Goal: Communication & Community: Participate in discussion

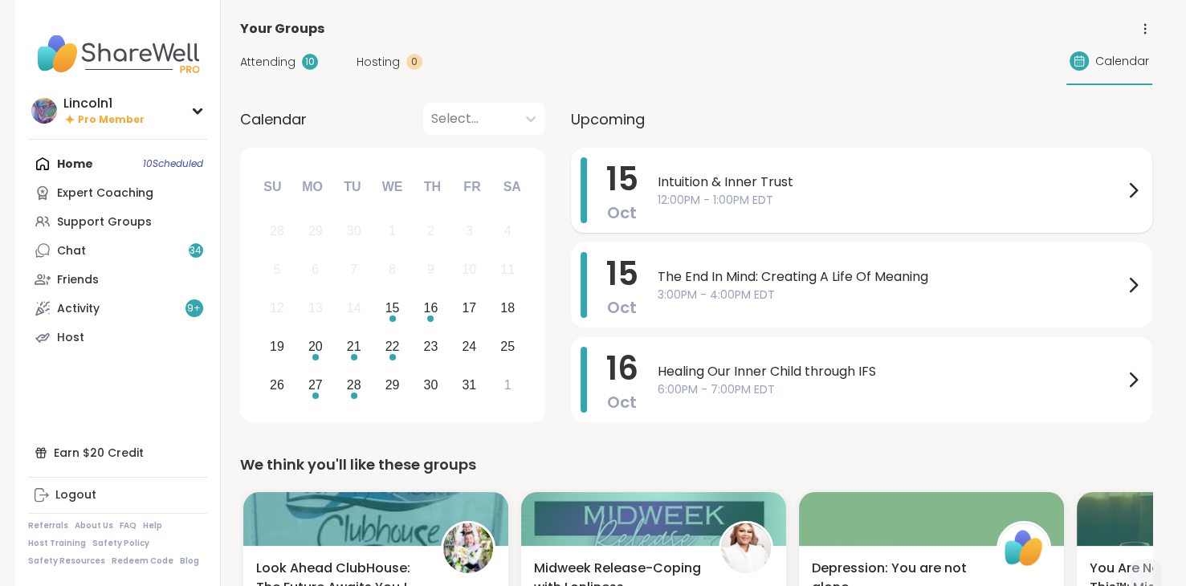
click at [827, 185] on span "Intuition & Inner Trust" at bounding box center [891, 182] width 466 height 19
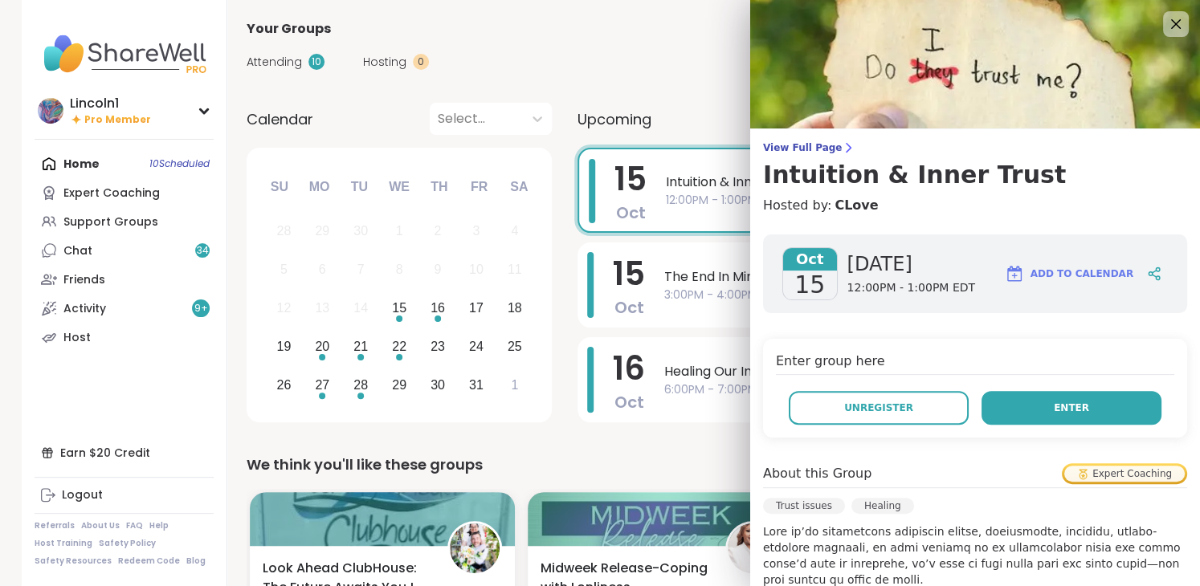
click at [1076, 399] on button "Enter" at bounding box center [1071, 408] width 180 height 34
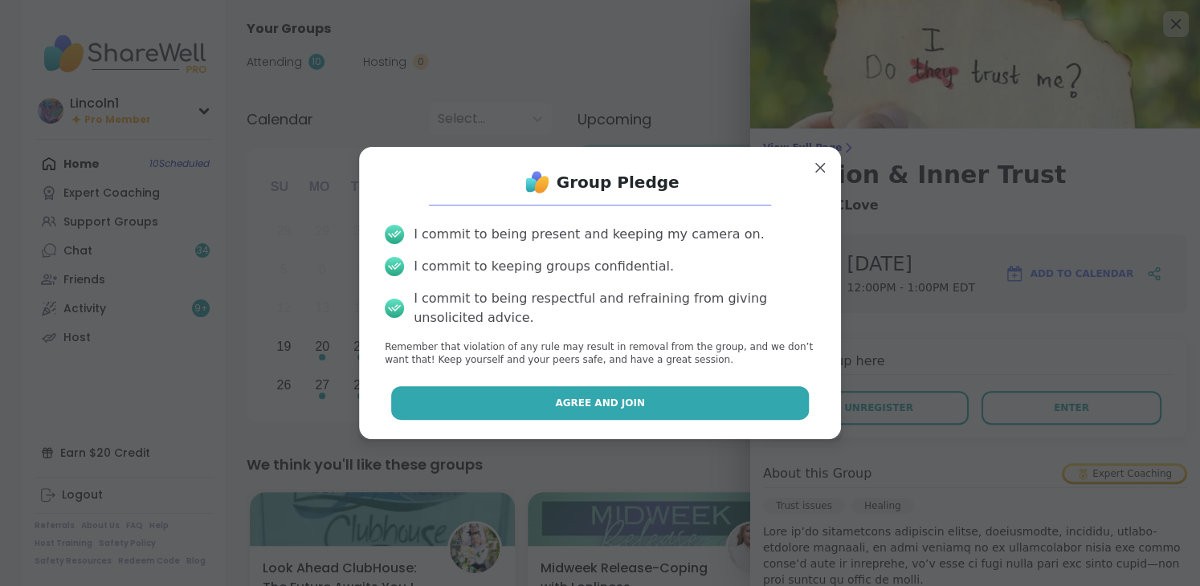
click at [636, 396] on button "Agree and Join" at bounding box center [600, 403] width 418 height 34
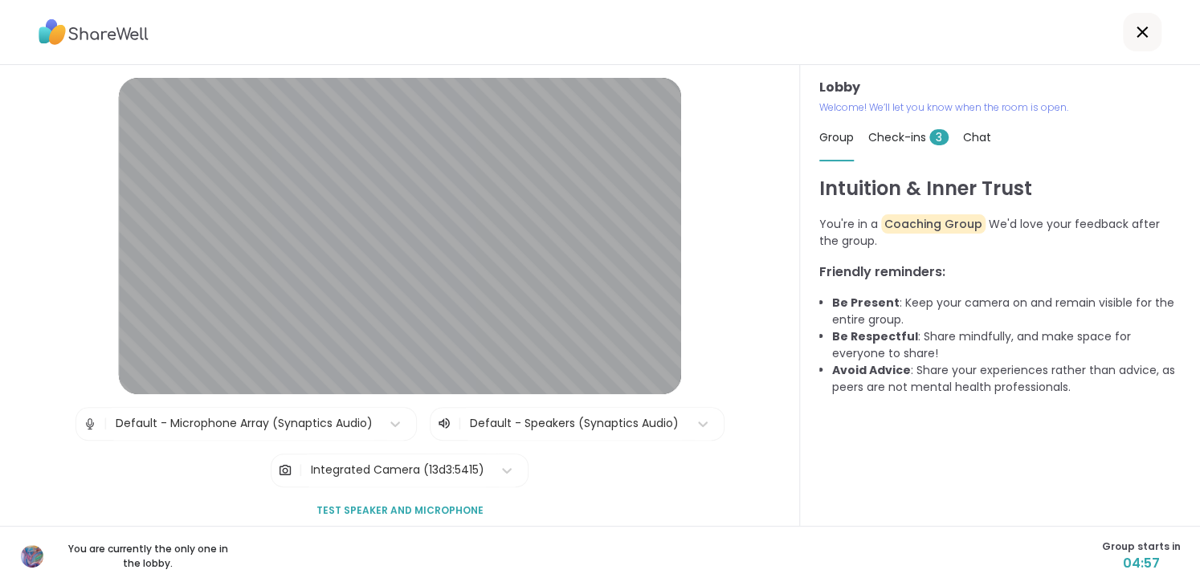
click at [1132, 27] on icon at bounding box center [1141, 31] width 19 height 19
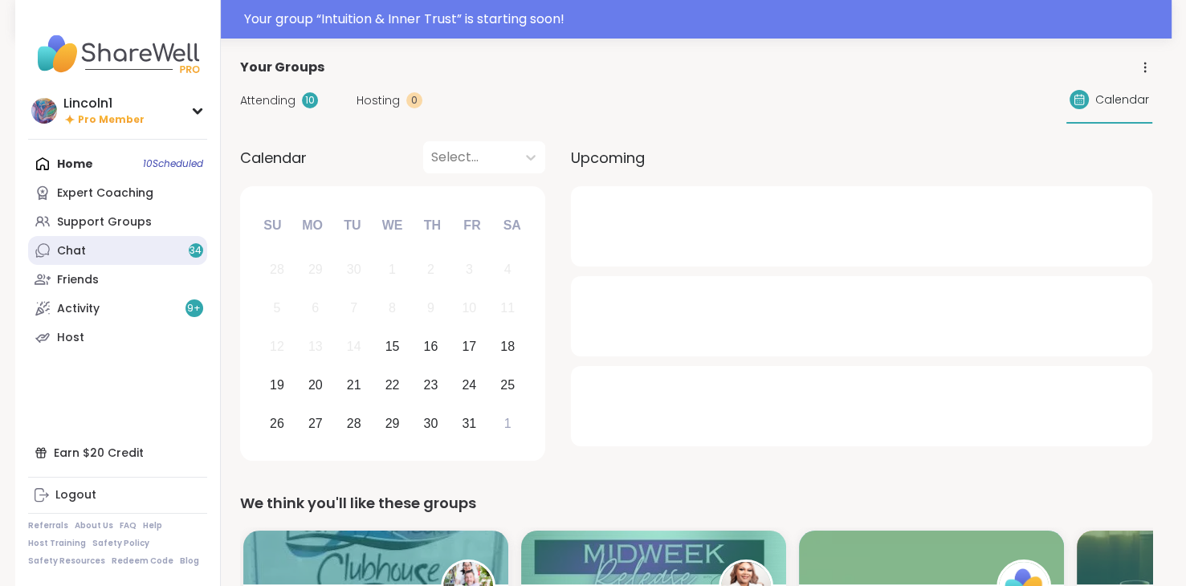
click at [130, 243] on link "Chat 34" at bounding box center [117, 250] width 179 height 29
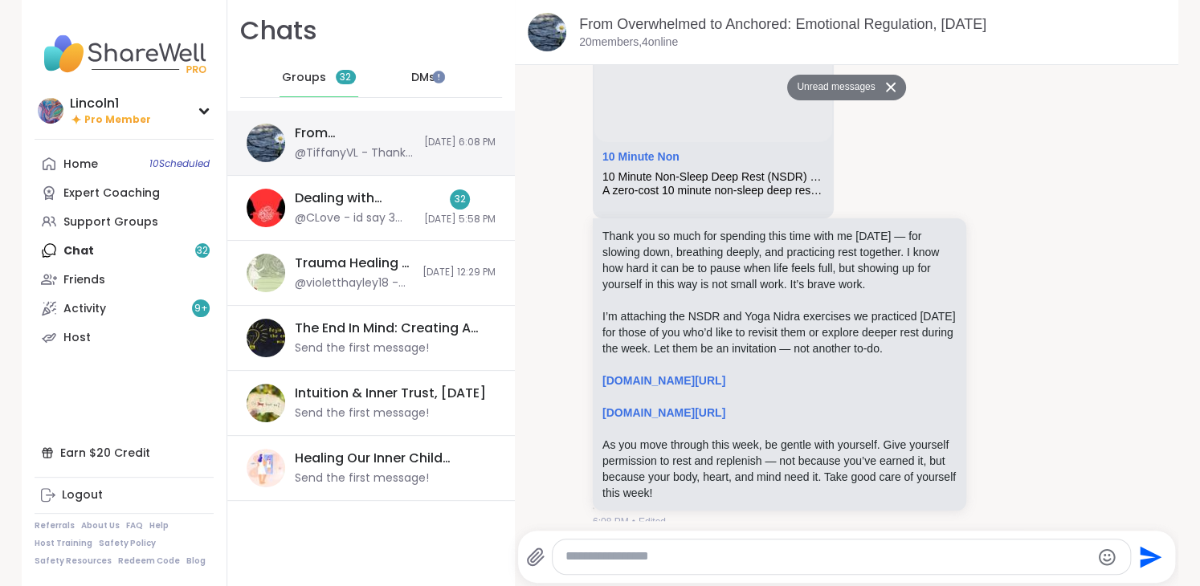
click at [316, 133] on div "From Overwhelmed to Anchored: Emotional Regulation, [DATE]" at bounding box center [355, 133] width 120 height 18
click at [369, 147] on div "@TiffanyVL - Thank you so much for spending this time with me [DATE] — for slow…" at bounding box center [355, 153] width 120 height 16
click at [725, 374] on link "[DOMAIN_NAME][URL]" at bounding box center [663, 380] width 123 height 13
click at [144, 151] on link "Home 10 Scheduled" at bounding box center [124, 163] width 179 height 29
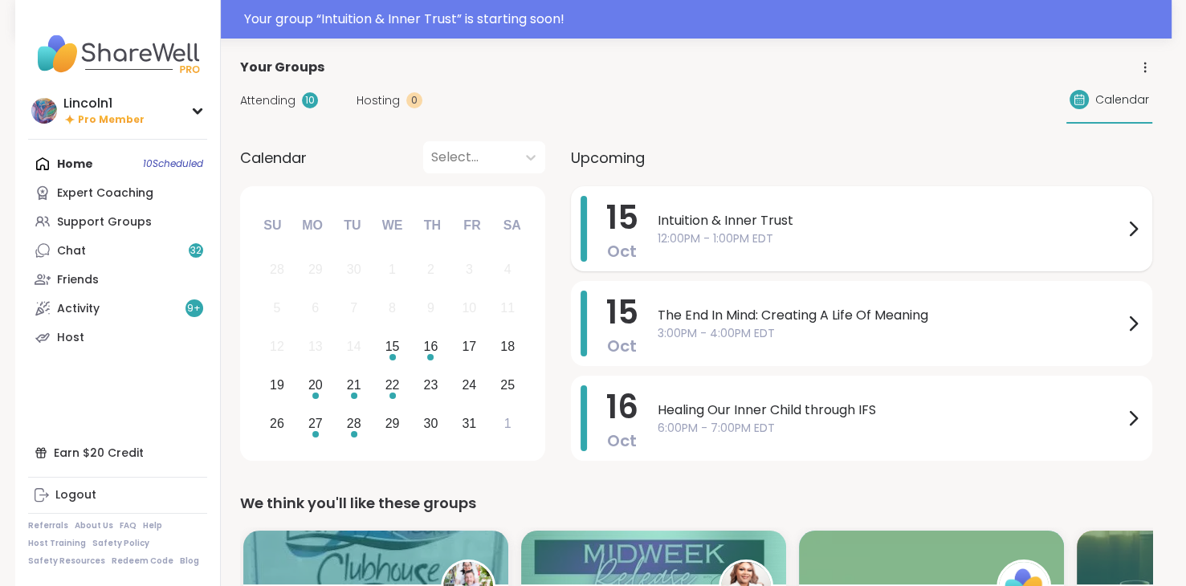
click at [729, 222] on span "Intuition & Inner Trust" at bounding box center [891, 220] width 466 height 19
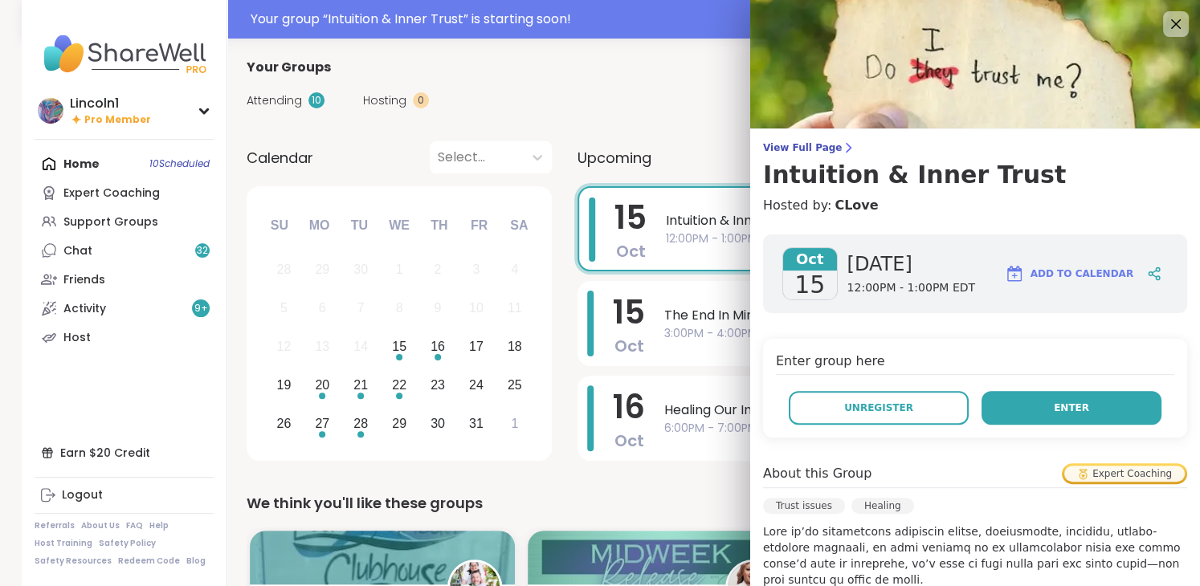
click at [1009, 399] on button "Enter" at bounding box center [1071, 408] width 180 height 34
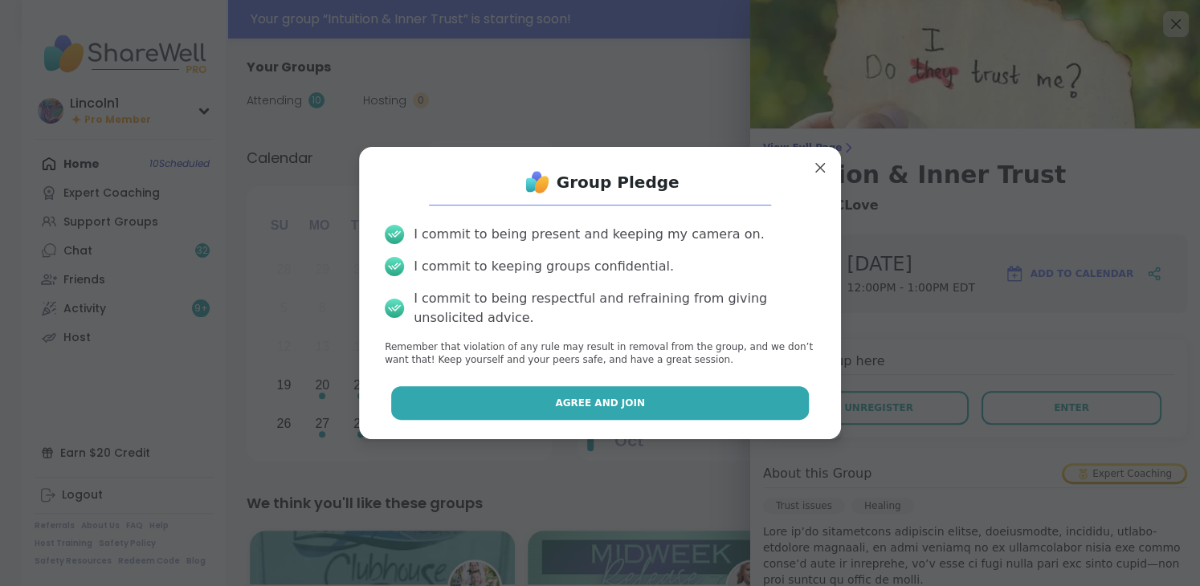
click at [610, 410] on span "Agree and Join" at bounding box center [600, 403] width 90 height 14
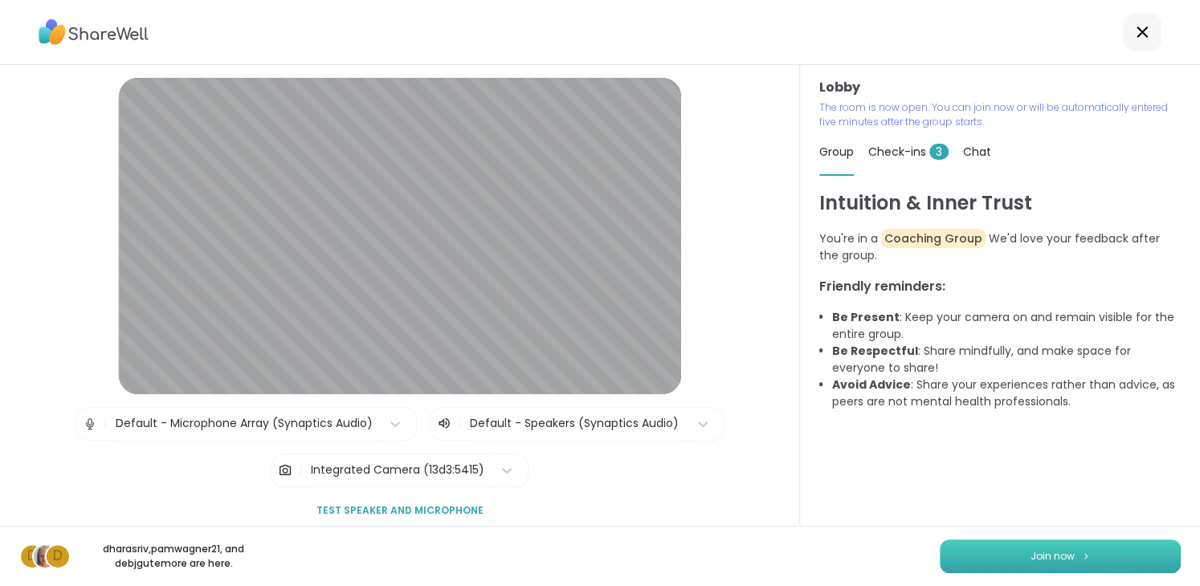
click at [1009, 550] on button "Join now" at bounding box center [1060, 557] width 241 height 34
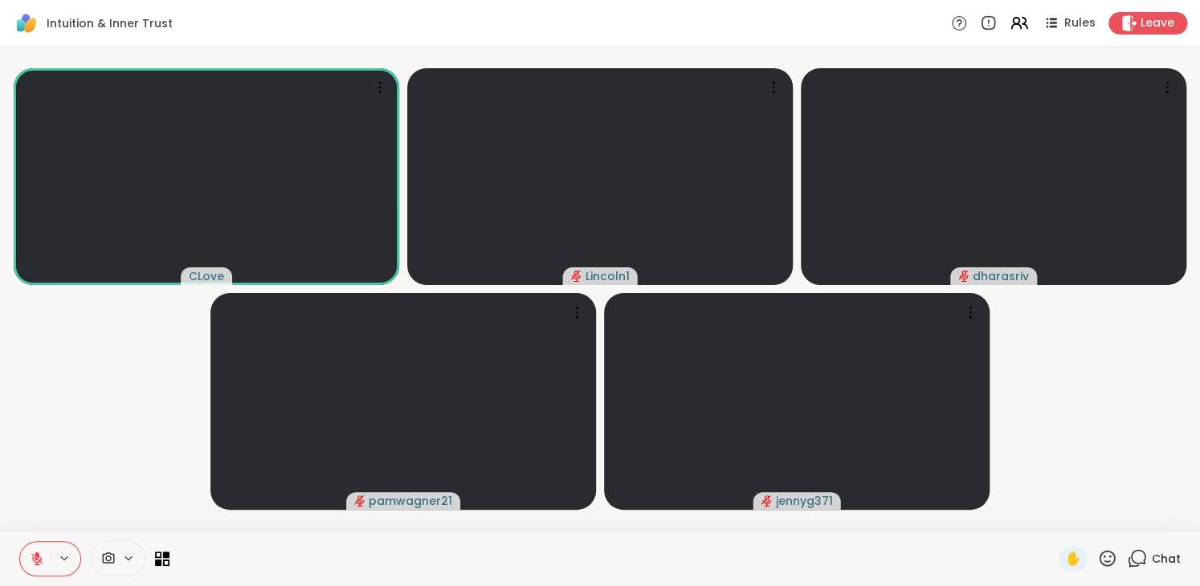
click at [1152, 555] on span "Chat" at bounding box center [1166, 559] width 29 height 16
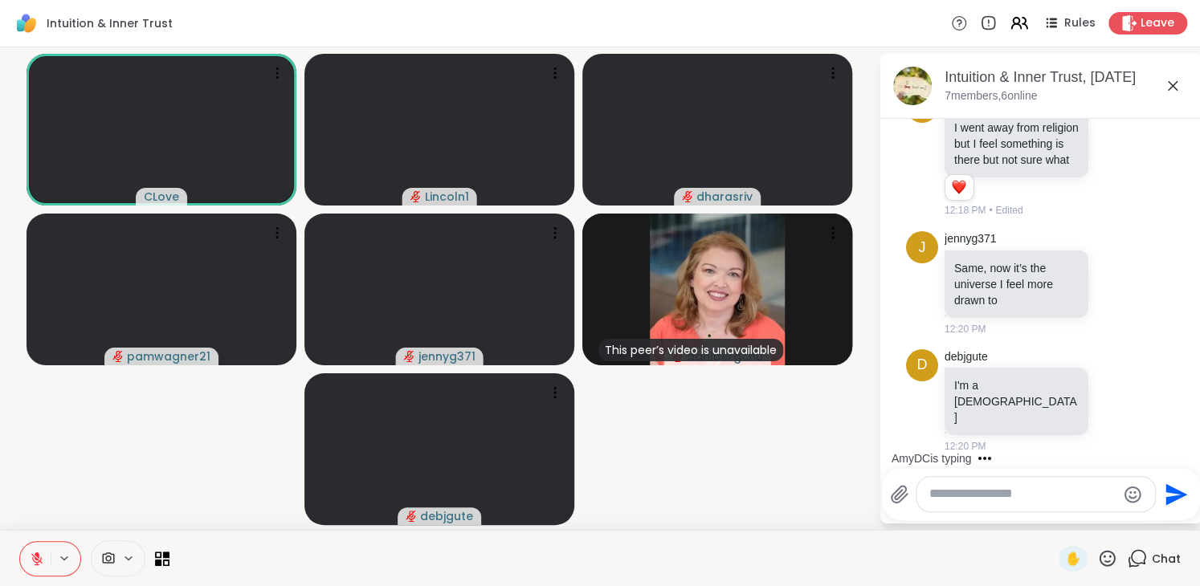
scroll to position [338, 0]
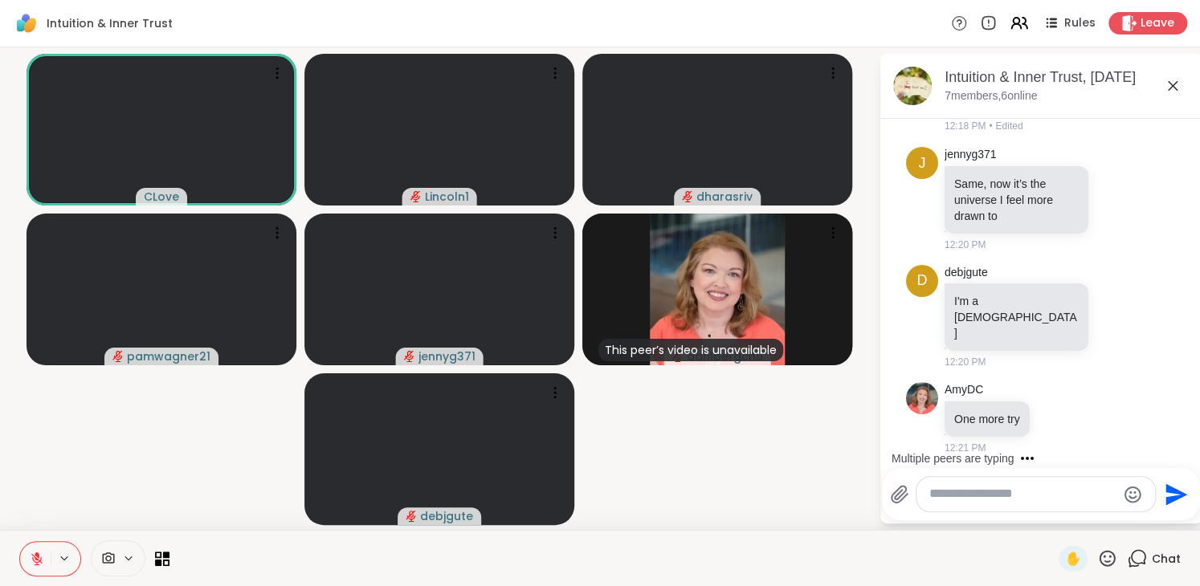
click at [969, 488] on textarea "Type your message" at bounding box center [1022, 494] width 187 height 17
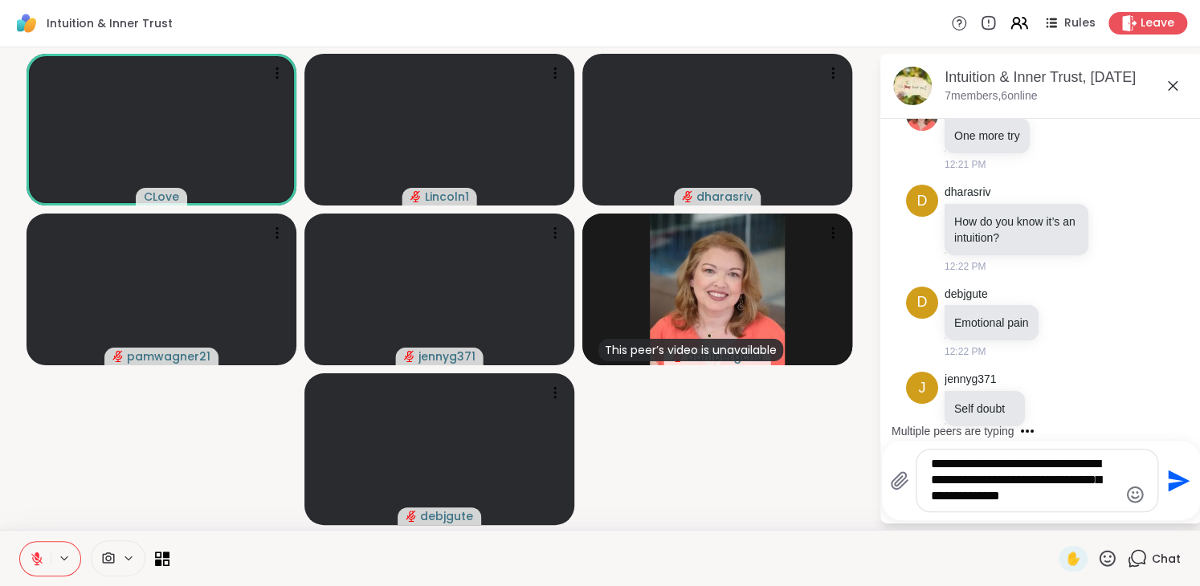
scroll to position [755, 0]
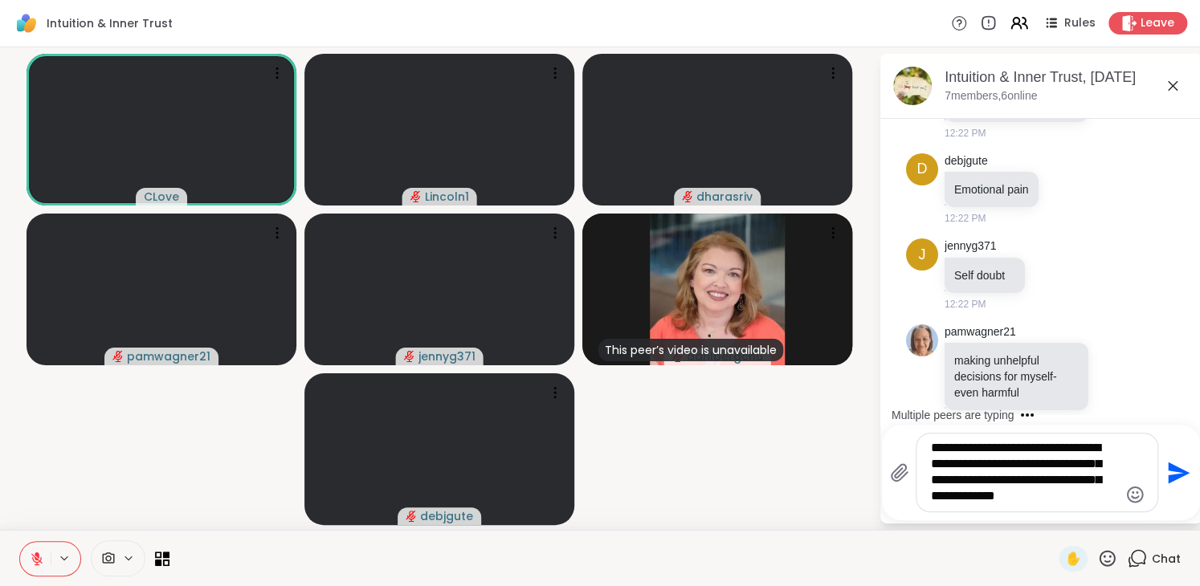
type textarea "**********"
click at [1177, 464] on icon "Send" at bounding box center [1177, 473] width 26 height 26
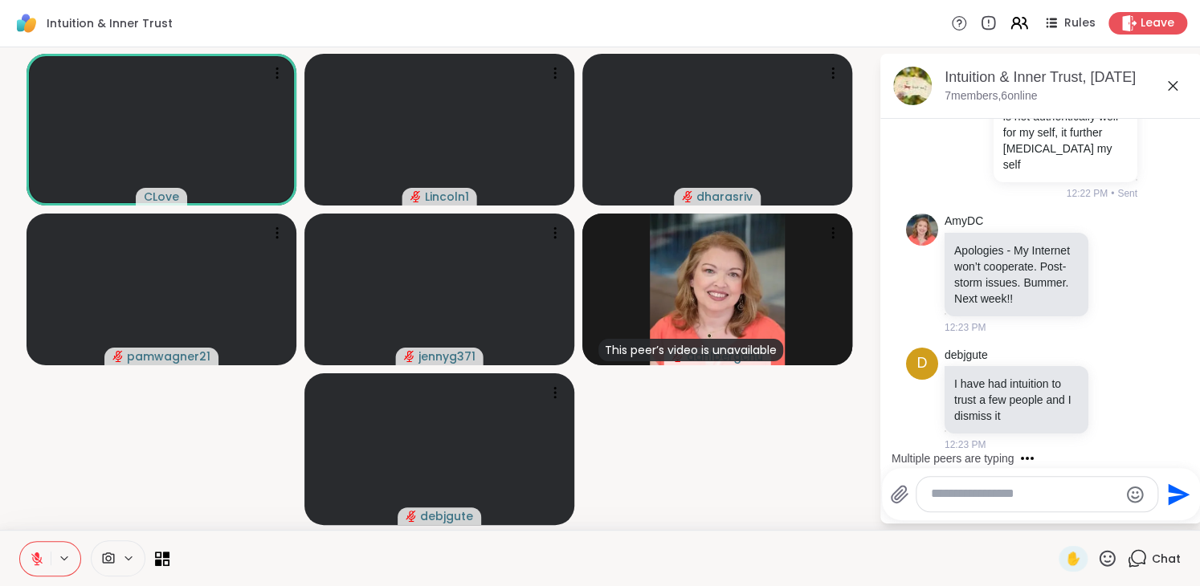
scroll to position [1262, 0]
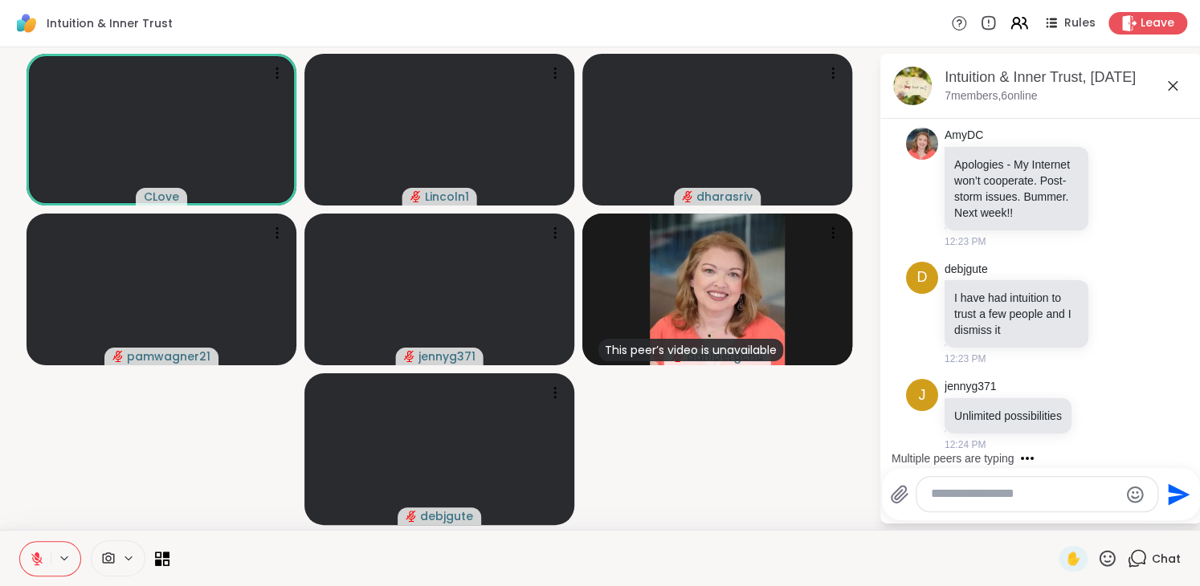
click at [938, 492] on textarea "Type your message" at bounding box center [1024, 494] width 187 height 17
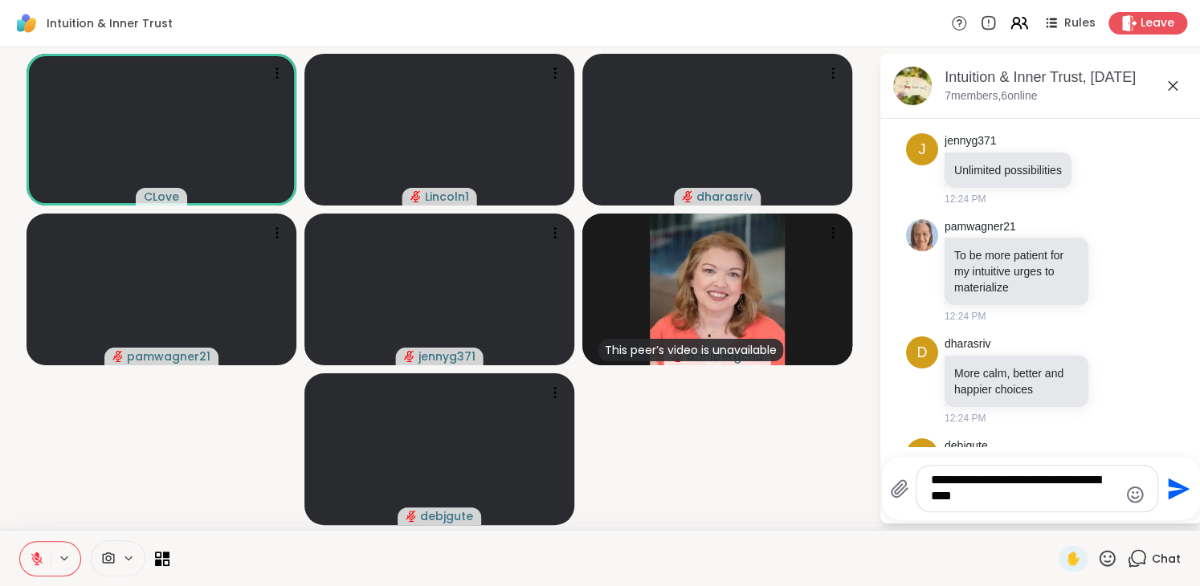
scroll to position [1610, 0]
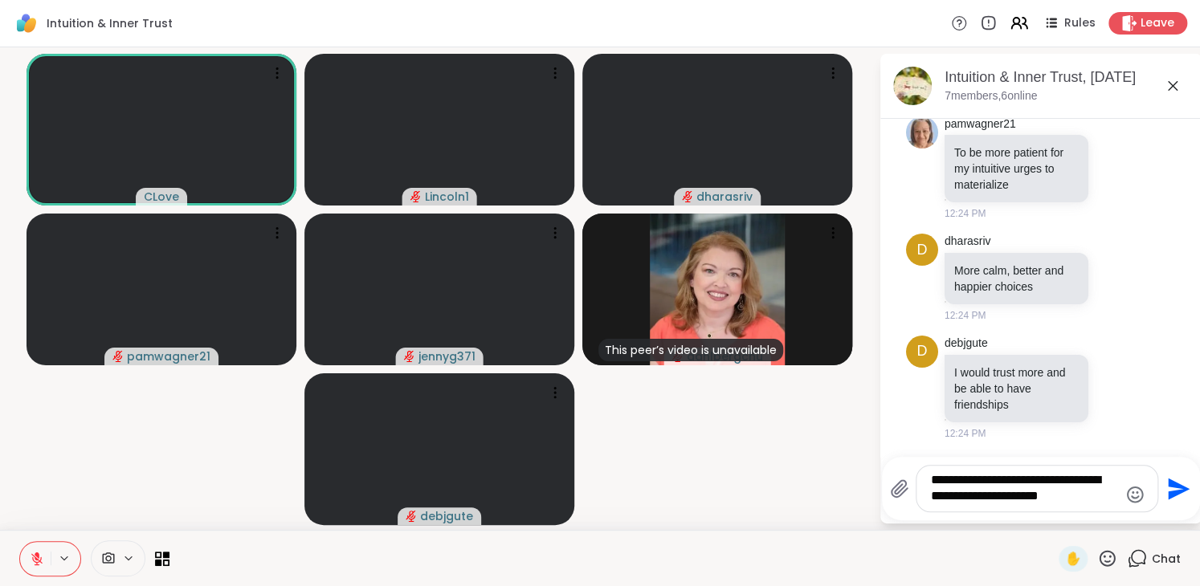
type textarea "**********"
click at [1177, 483] on icon "Send" at bounding box center [1177, 489] width 26 height 26
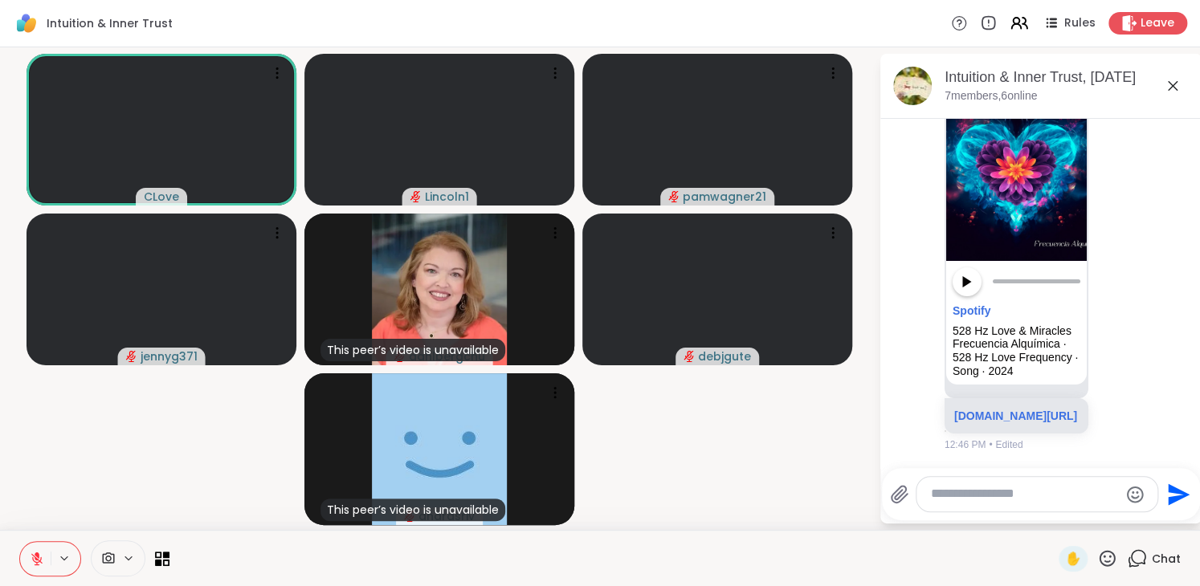
scroll to position [6728, 0]
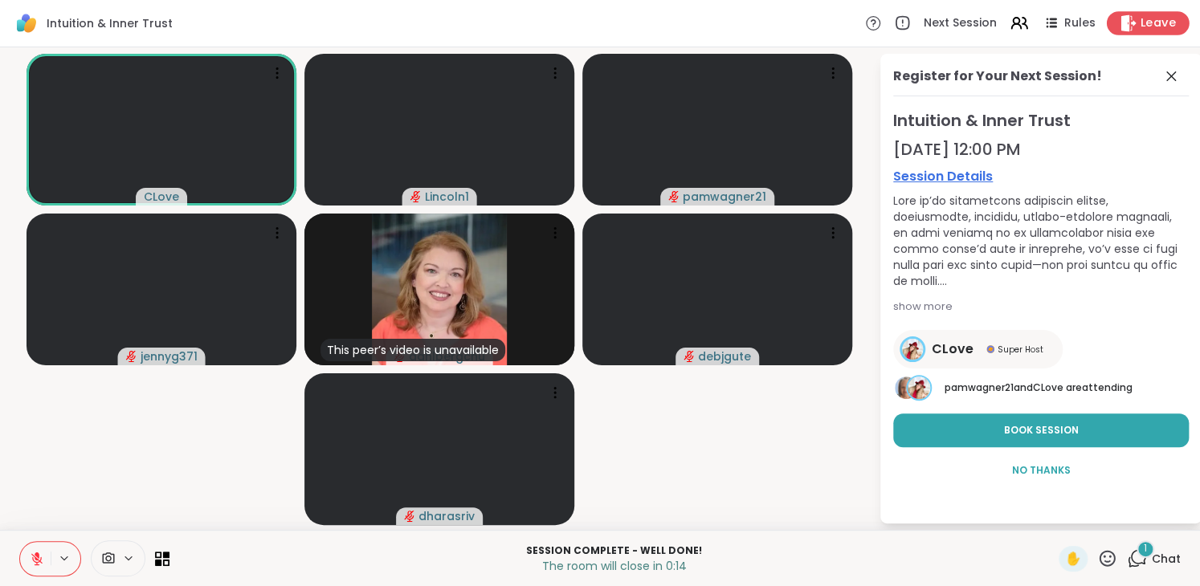
click at [1120, 20] on icon at bounding box center [1128, 22] width 17 height 17
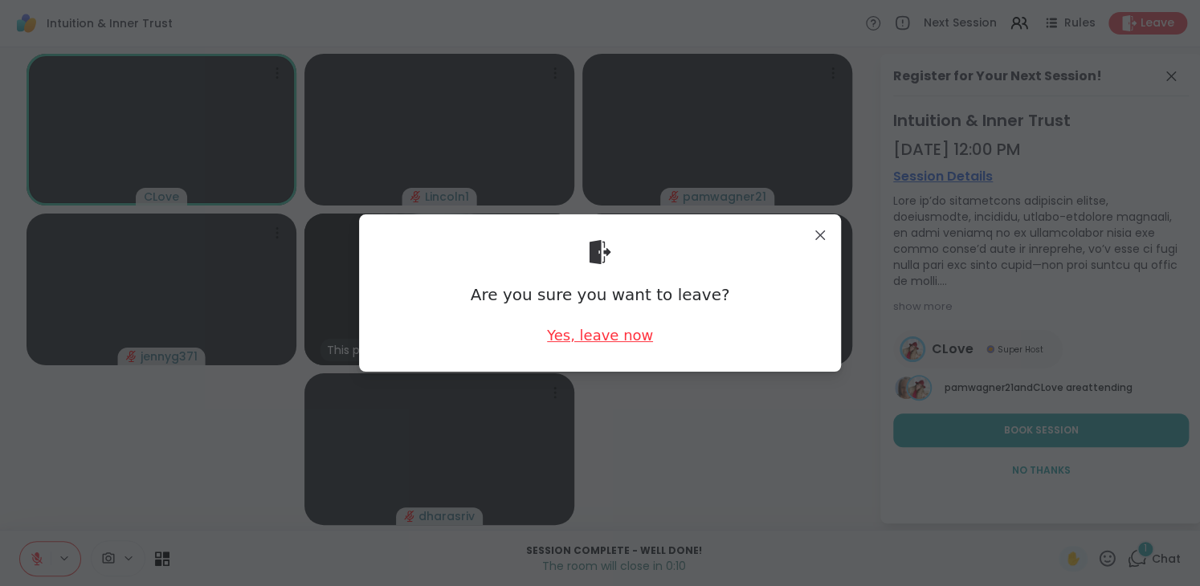
click at [626, 341] on div "Yes, leave now" at bounding box center [600, 335] width 106 height 20
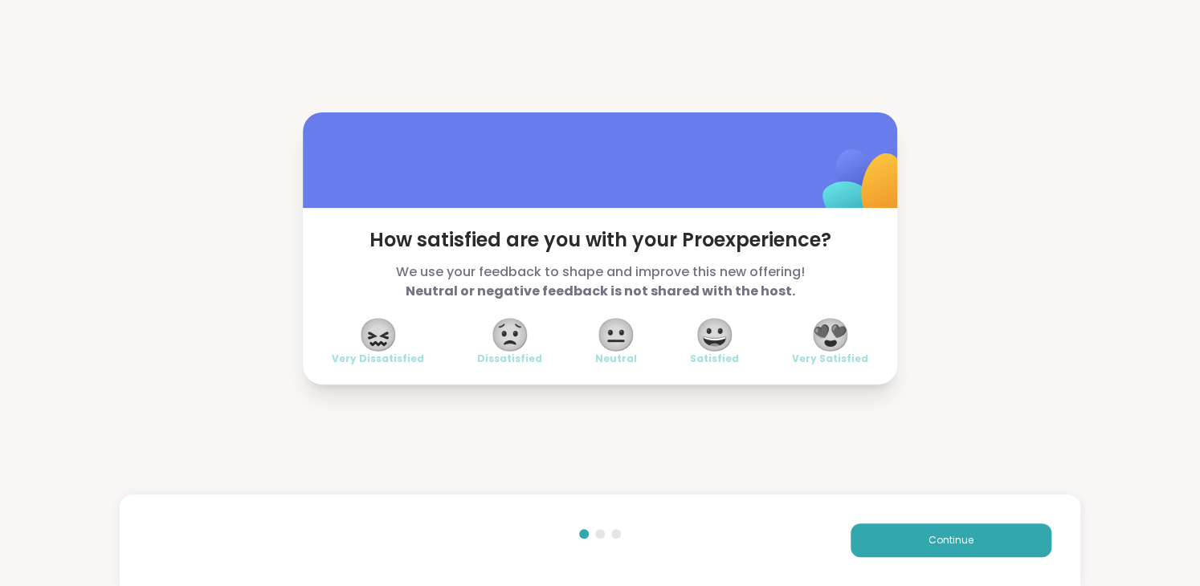
click at [819, 338] on span "😍" at bounding box center [830, 334] width 40 height 29
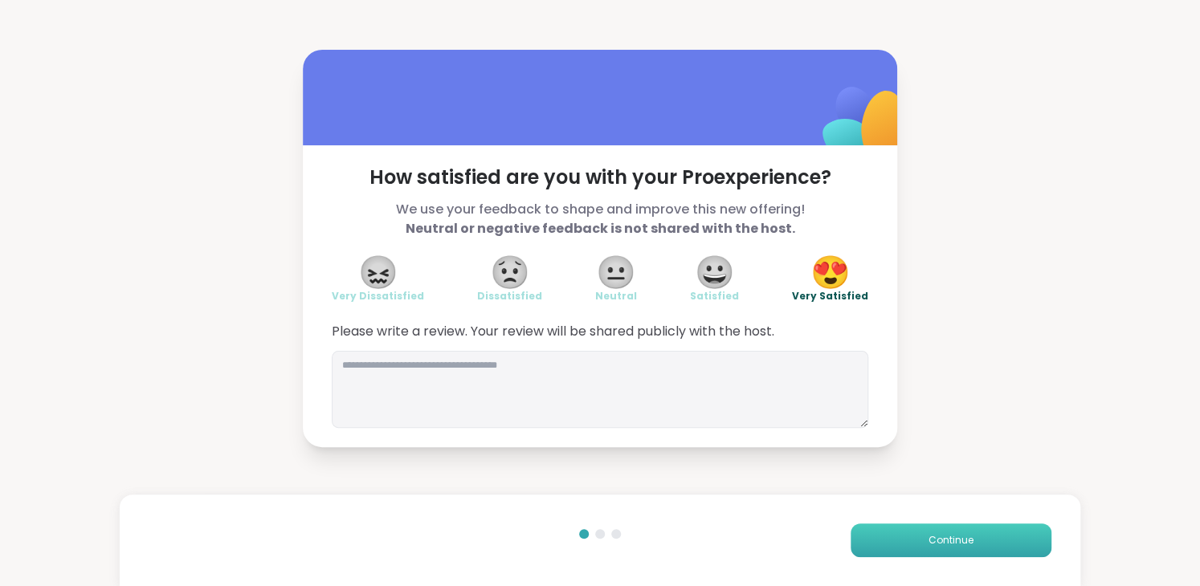
click at [935, 545] on span "Continue" at bounding box center [950, 540] width 45 height 14
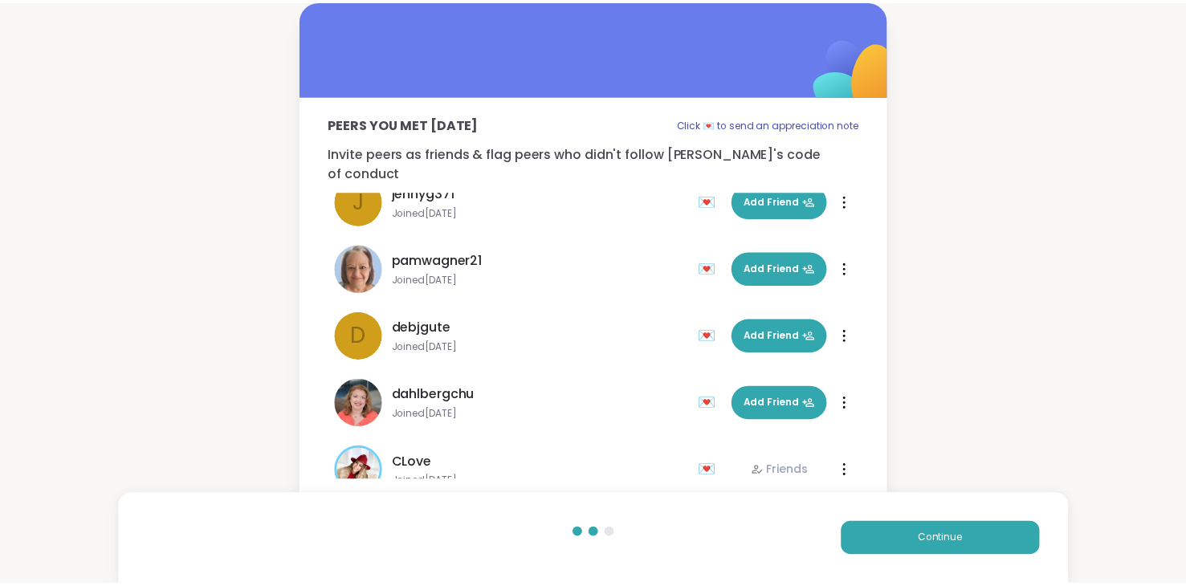
scroll to position [116, 0]
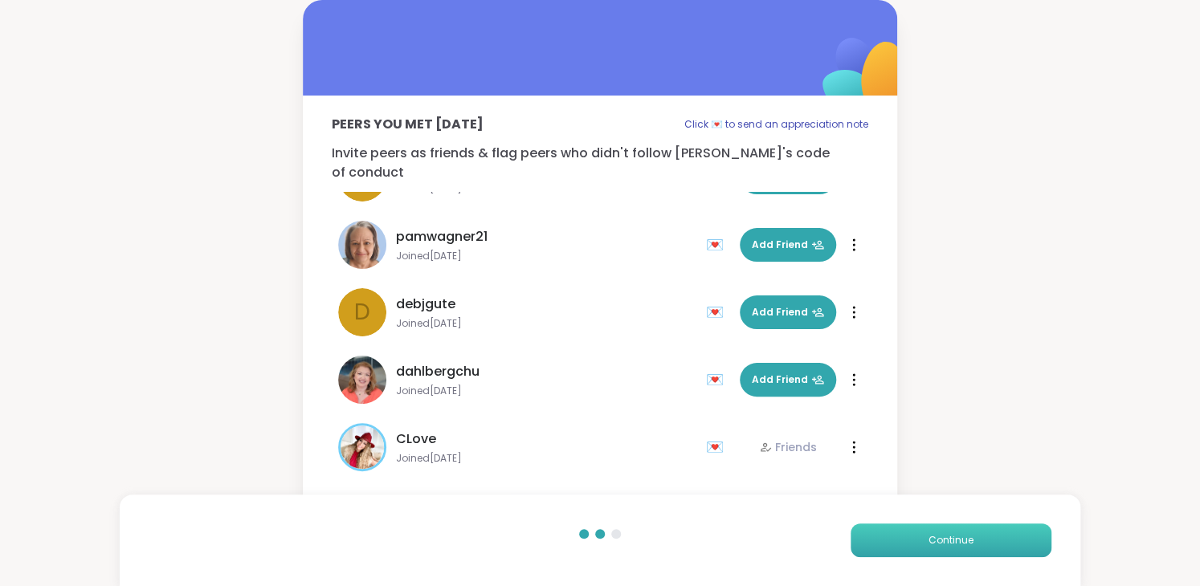
click at [989, 528] on button "Continue" at bounding box center [951, 541] width 201 height 34
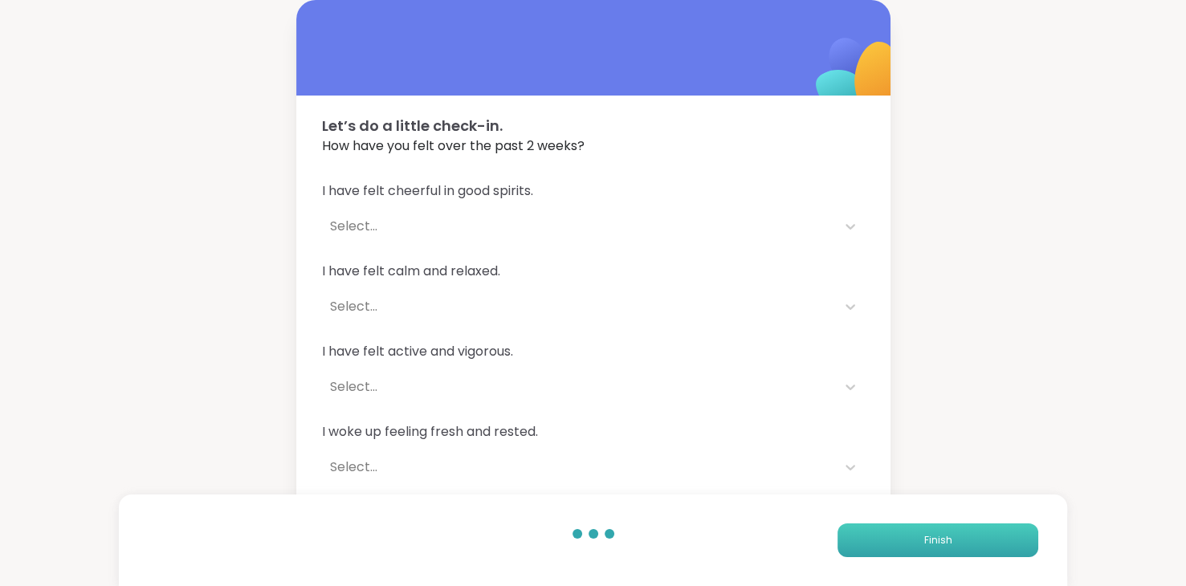
click at [989, 528] on button "Finish" at bounding box center [938, 541] width 201 height 34
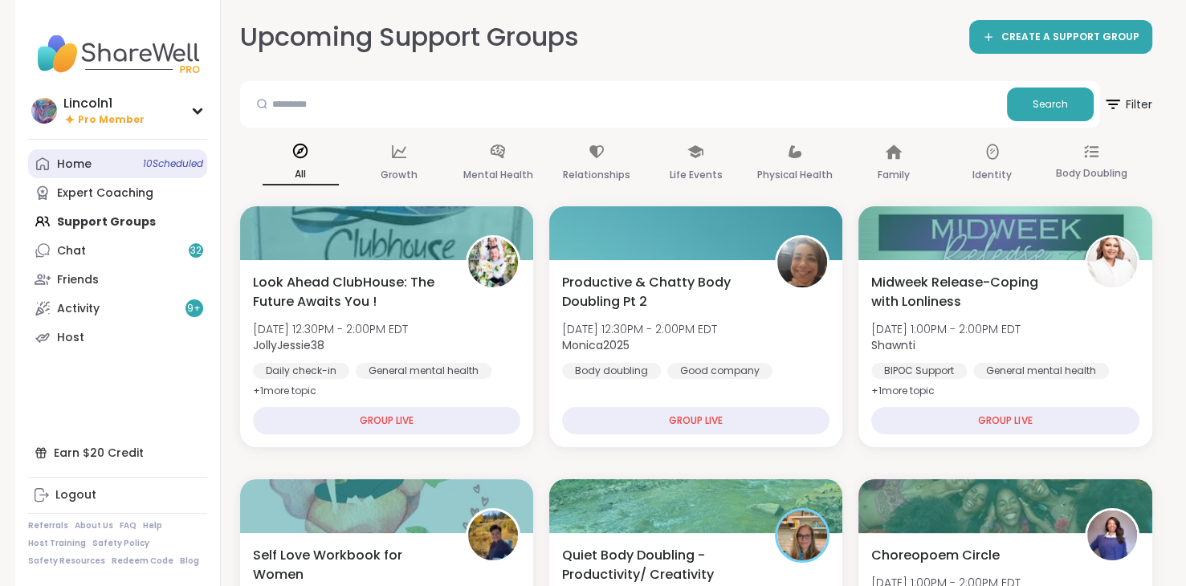
click at [147, 168] on span "10 Scheduled" at bounding box center [173, 163] width 60 height 13
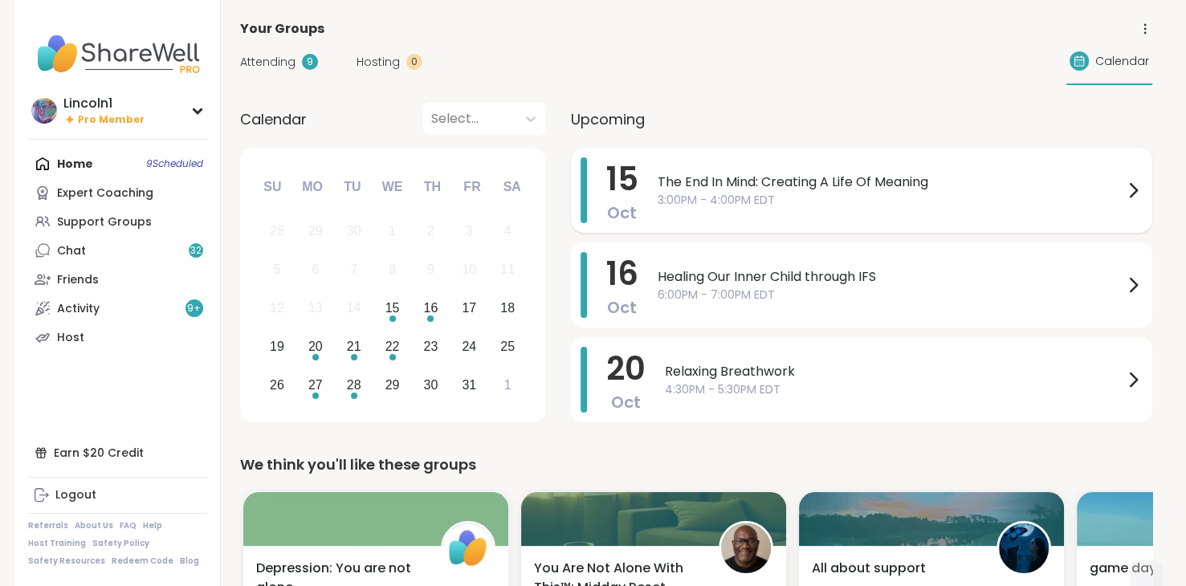
click at [740, 204] on span "3:00PM - 4:00PM EDT" at bounding box center [891, 200] width 466 height 17
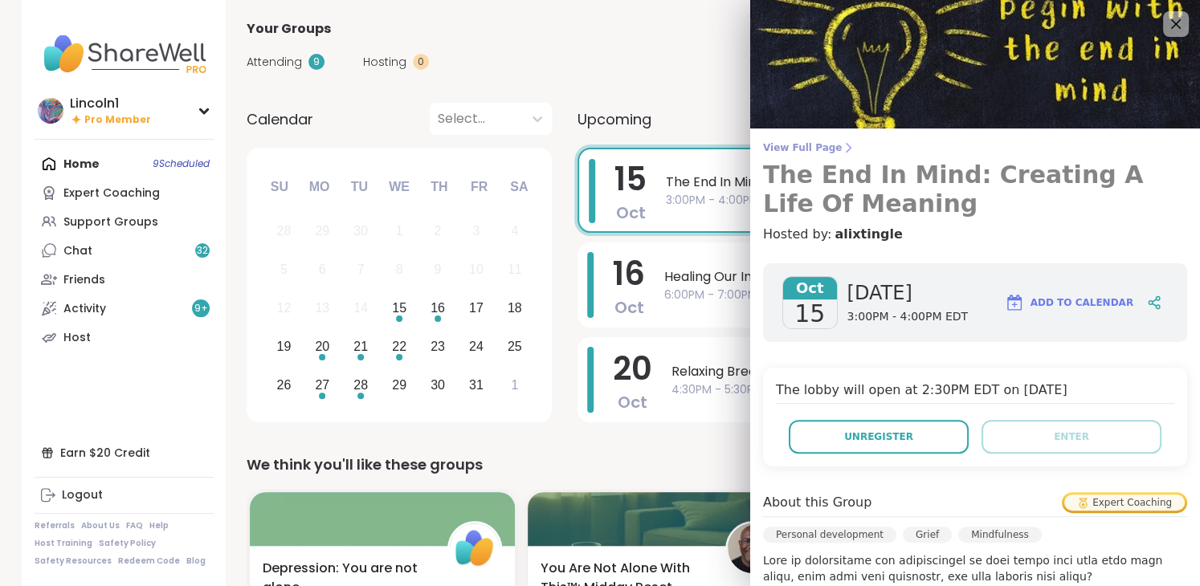
click at [773, 141] on span "View Full Page" at bounding box center [975, 147] width 424 height 13
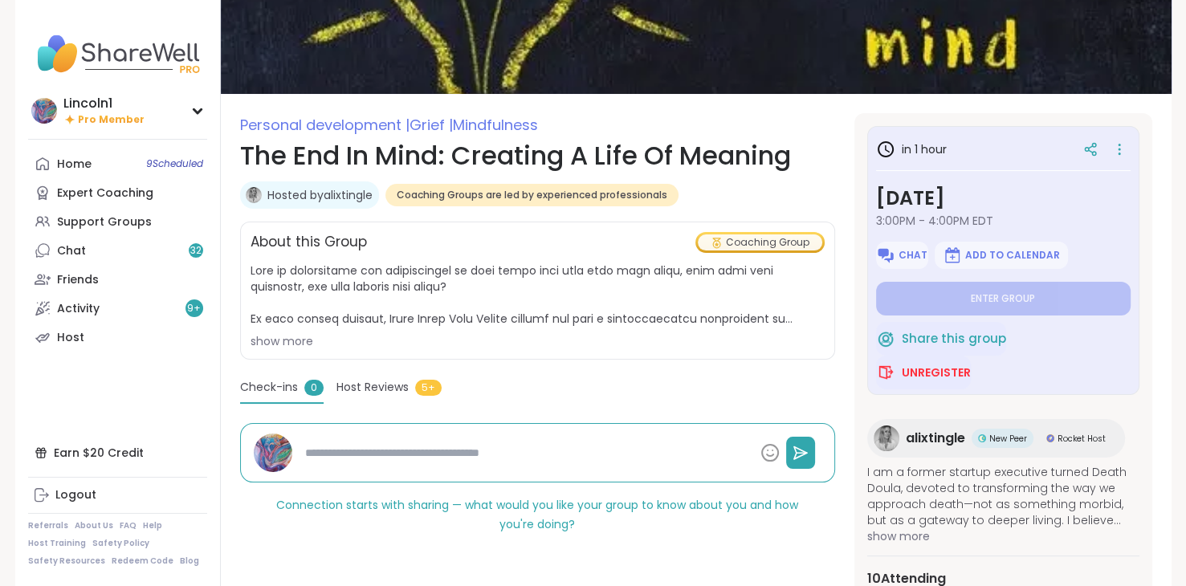
scroll to position [103, 0]
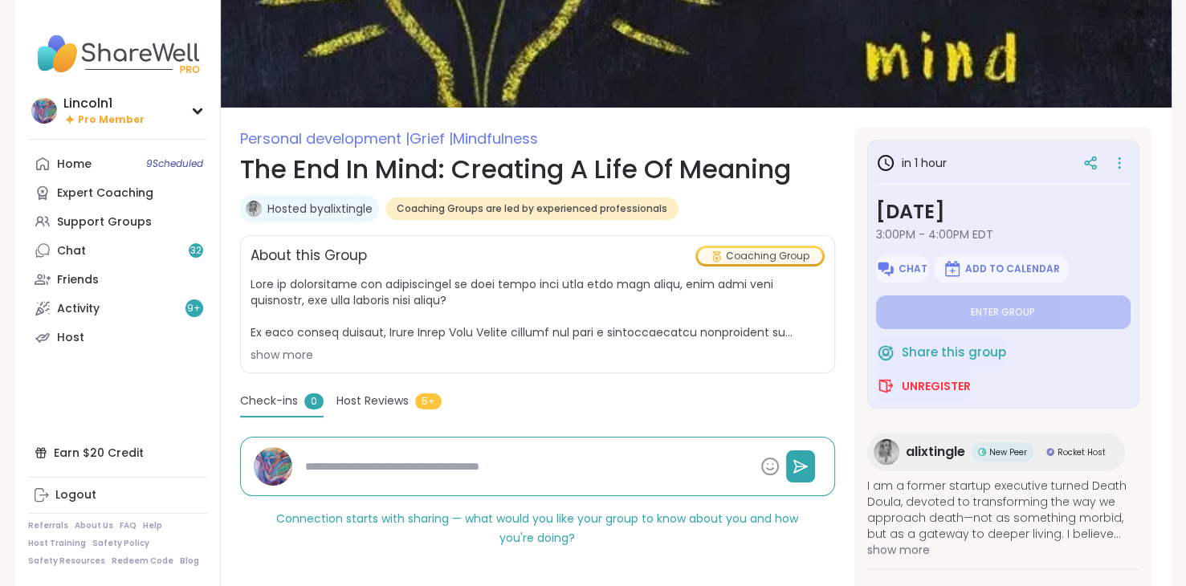
type textarea "*"
